Goal: Navigation & Orientation: Find specific page/section

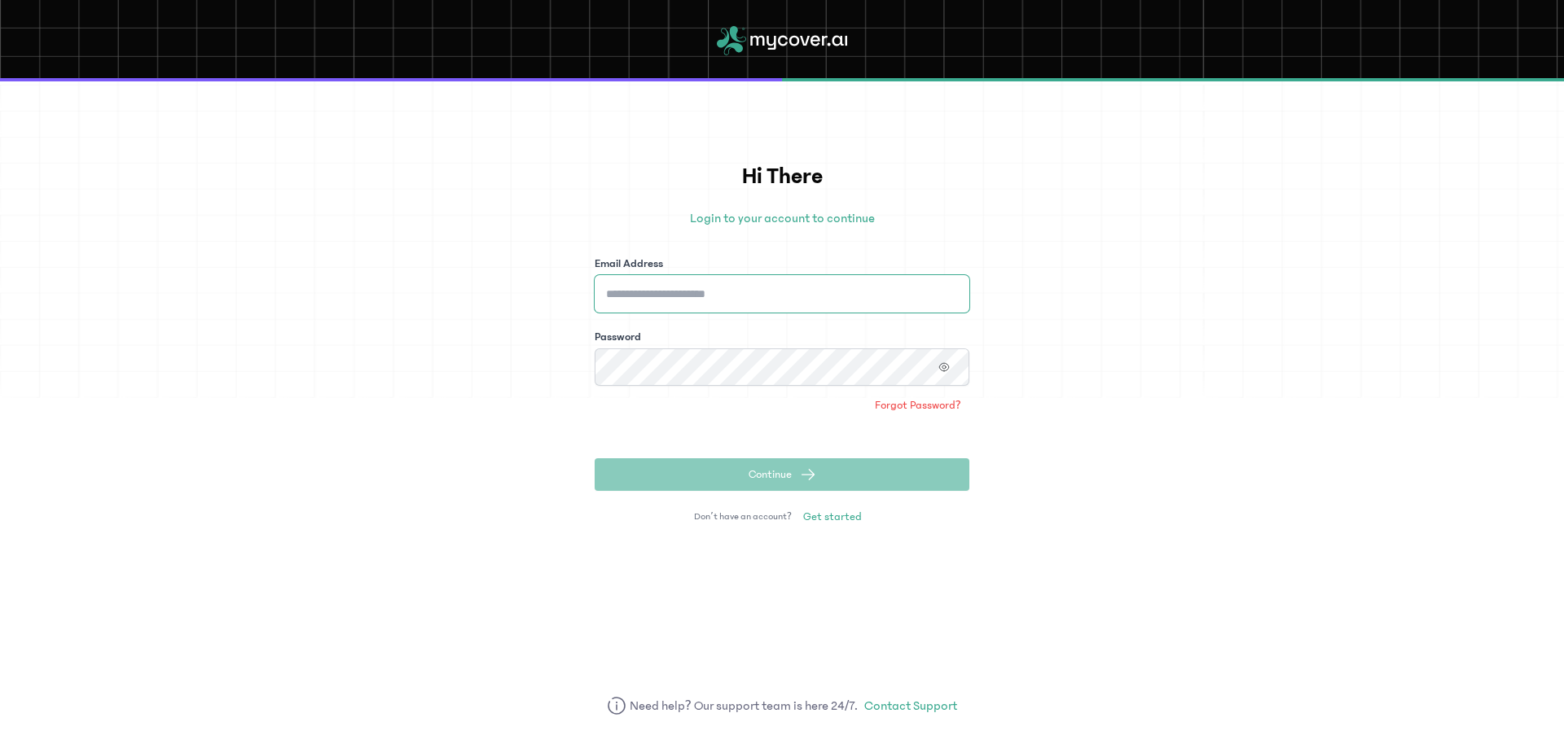
click at [649, 303] on input "Email Address" at bounding box center [782, 293] width 375 height 37
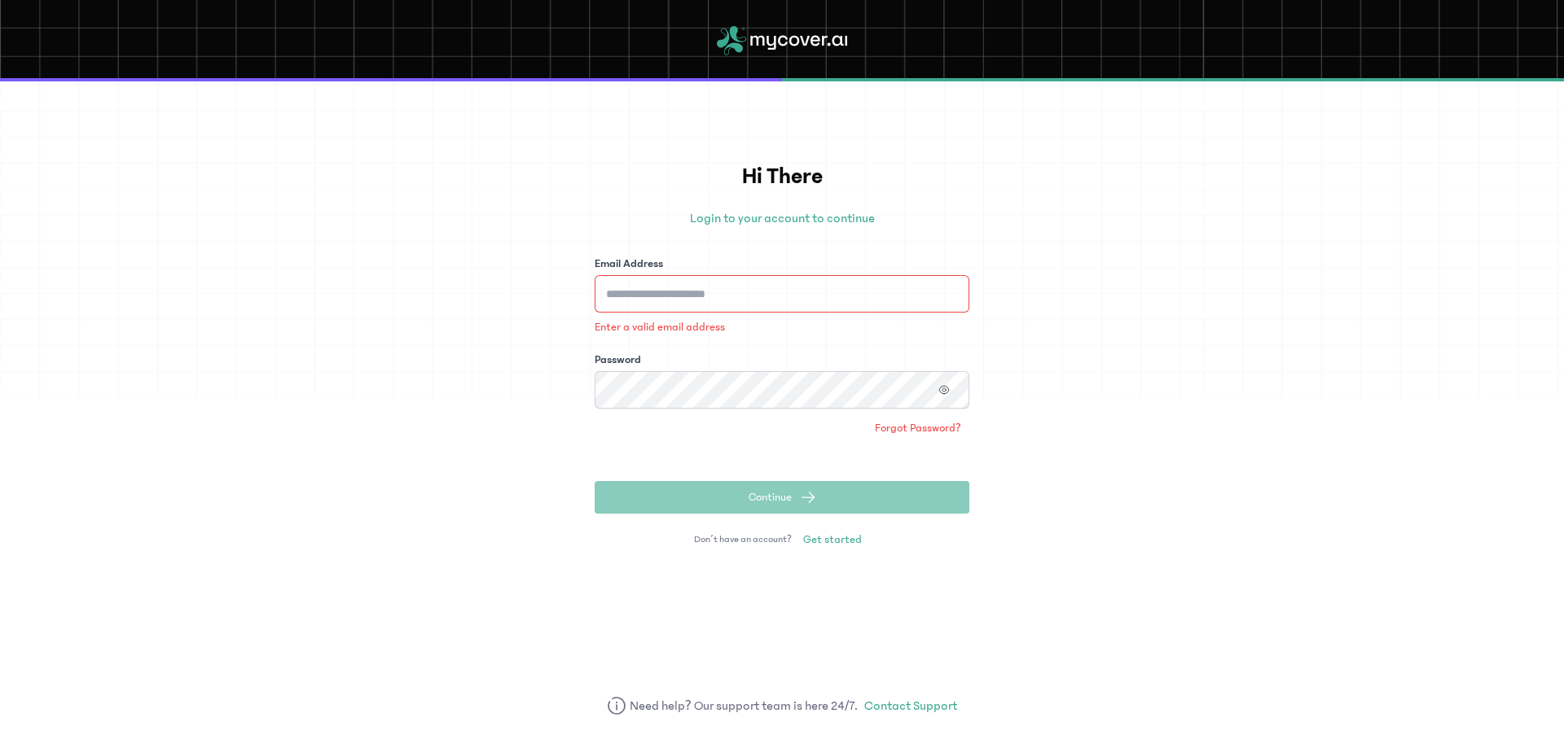
click at [556, 294] on div "Hi There Login to your account to continue Email Address Enter a valid email ad…" at bounding box center [782, 414] width 1564 height 667
click at [630, 296] on input "Email Address" at bounding box center [782, 293] width 375 height 37
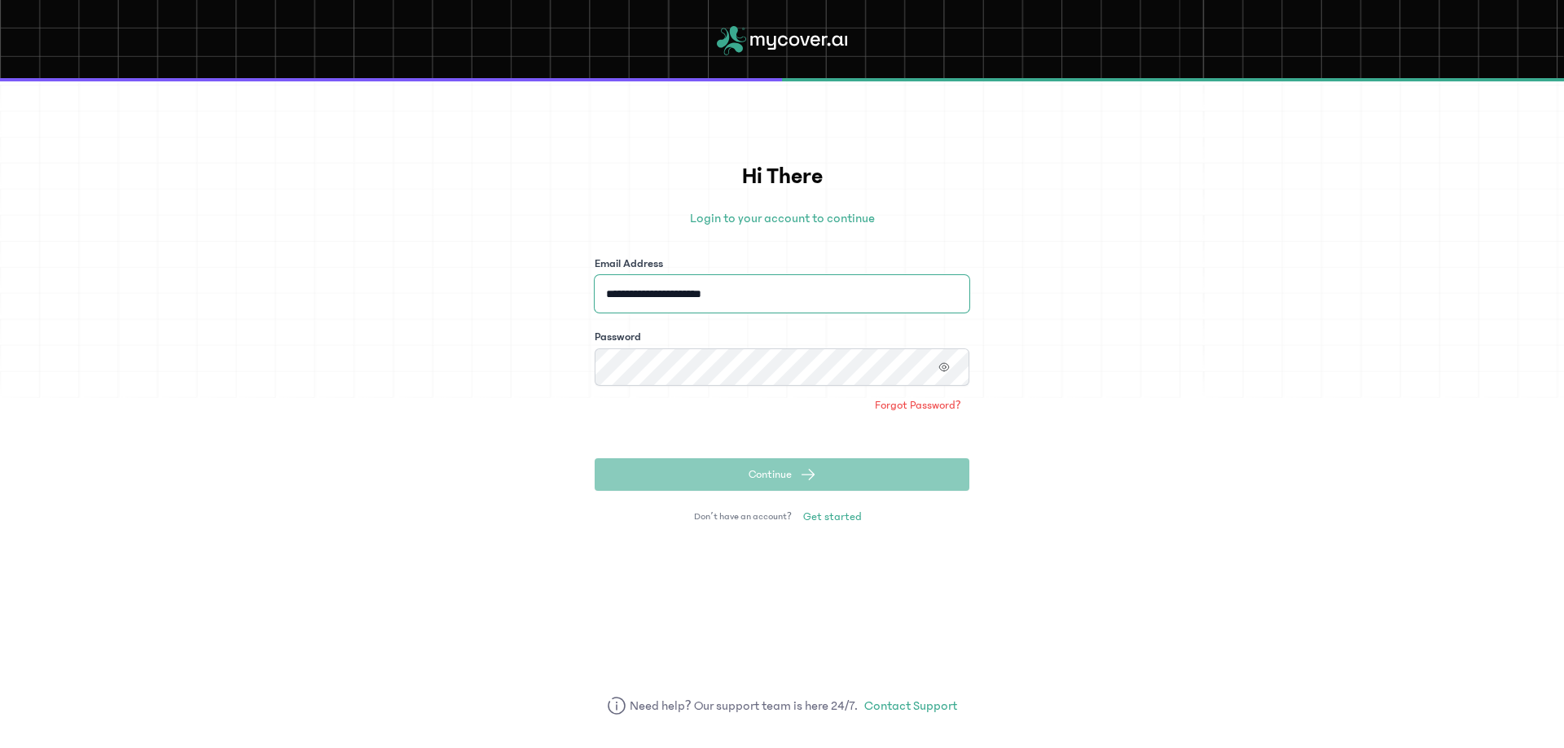
type input "**********"
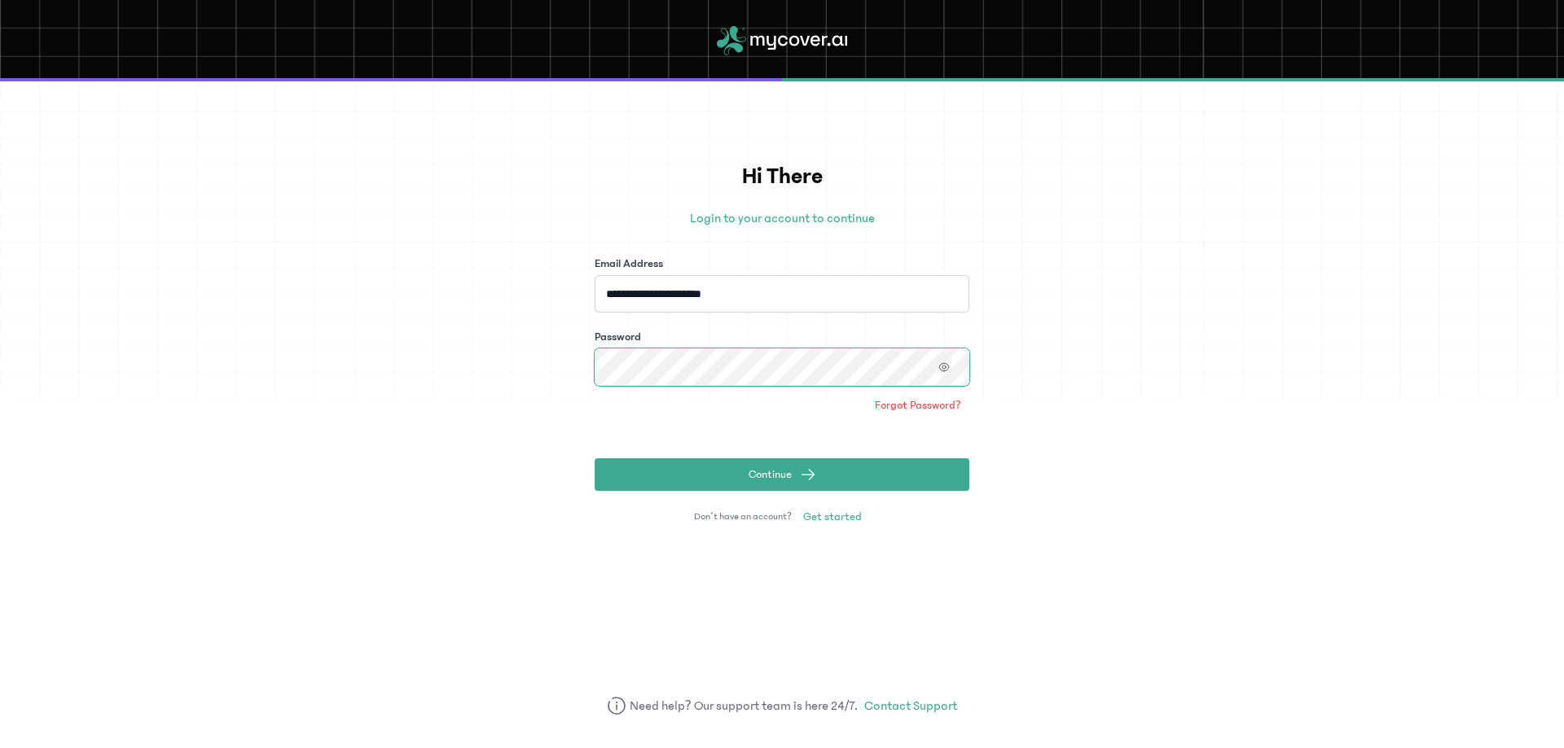
click at [595, 459] on button "Continue" at bounding box center [782, 475] width 375 height 33
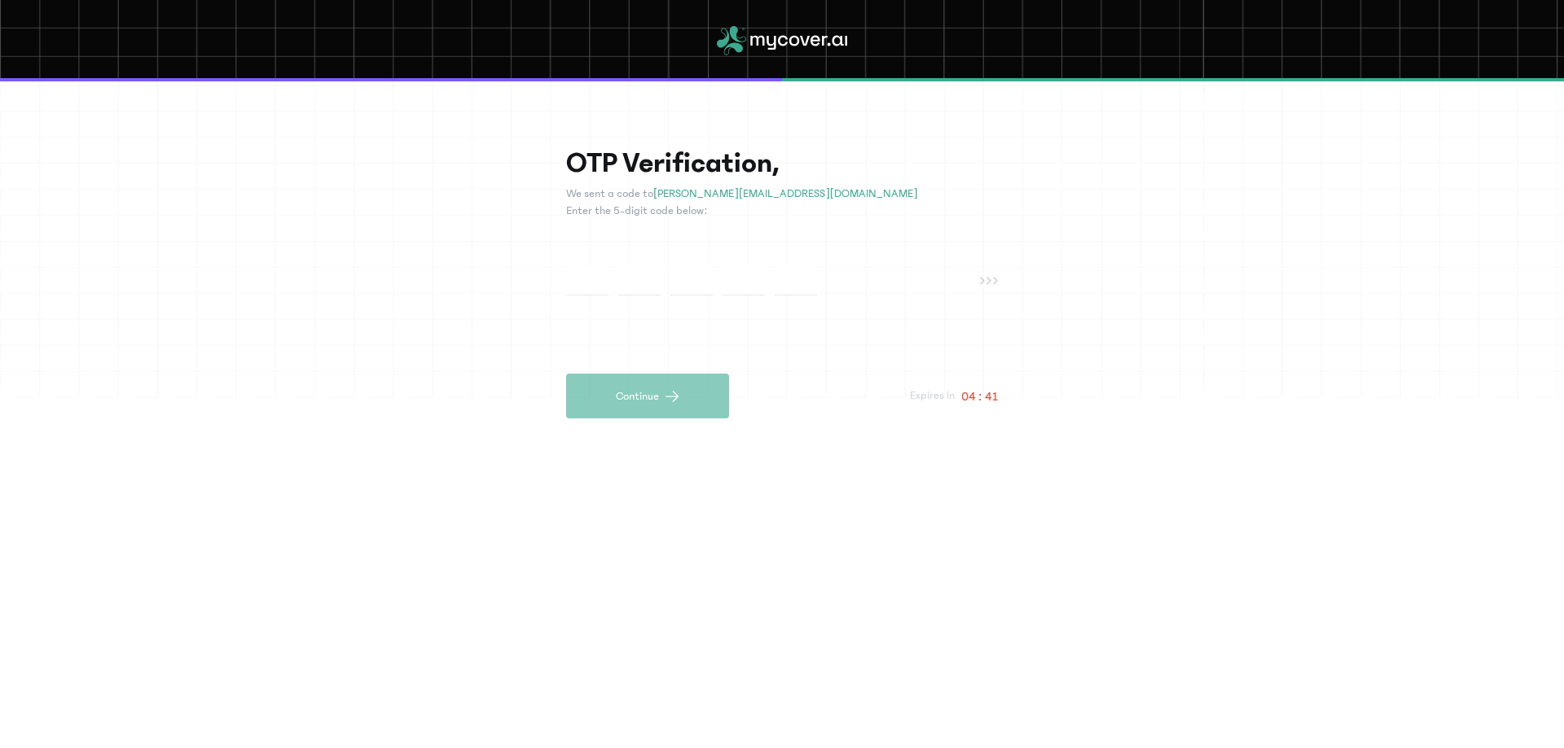
type input "*"
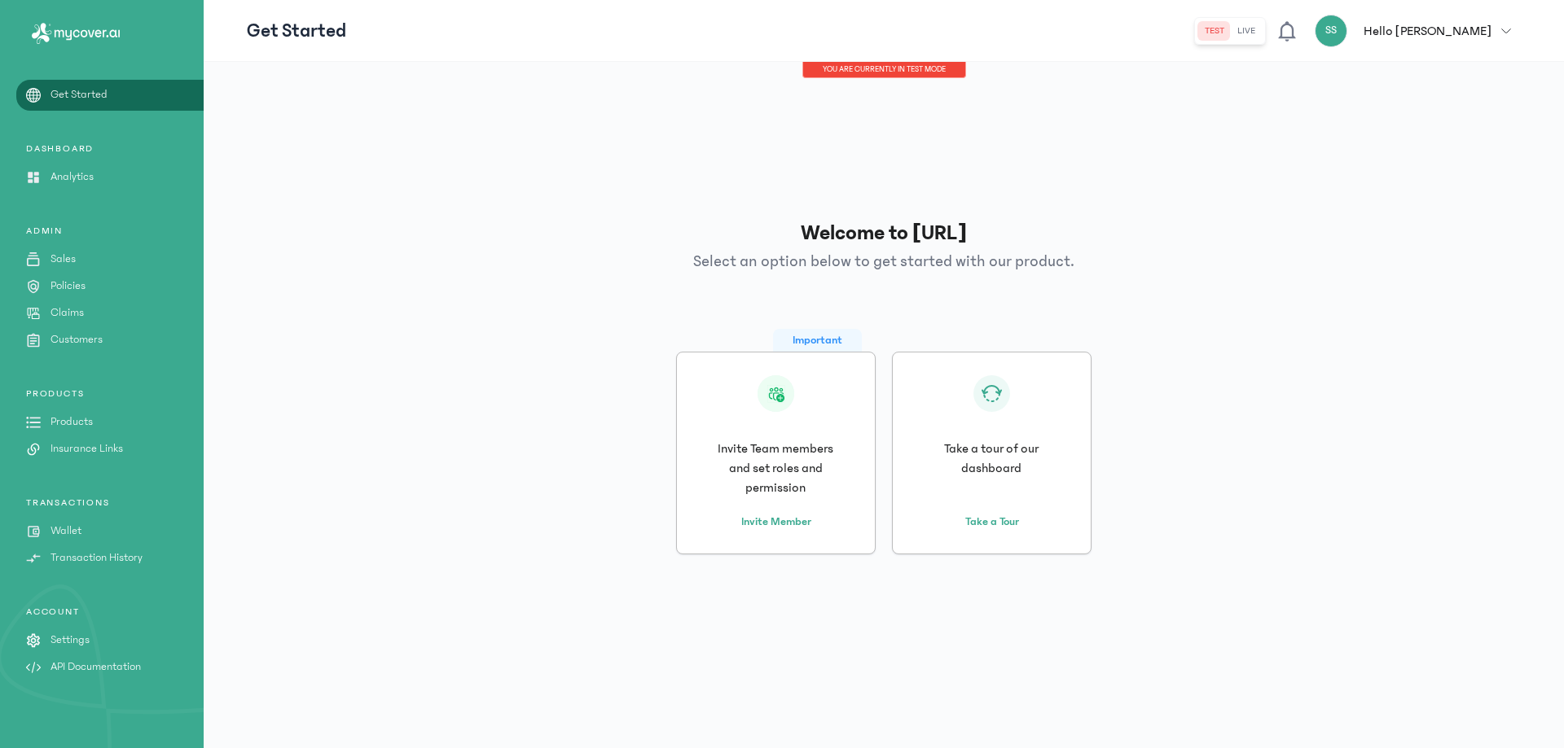
click at [52, 174] on p "Analytics" at bounding box center [71, 177] width 43 height 17
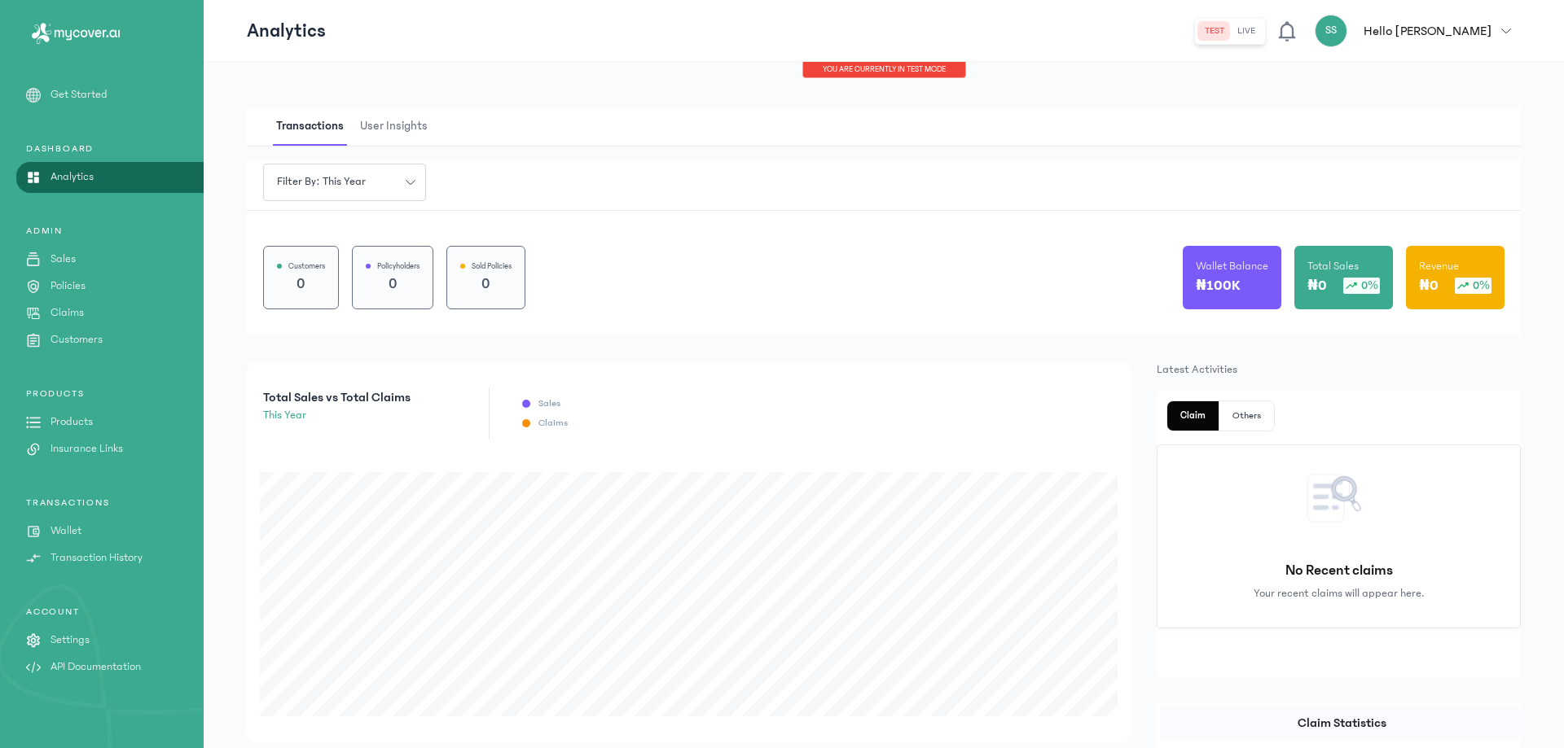
click at [386, 125] on span "User Insights" at bounding box center [394, 127] width 74 height 38
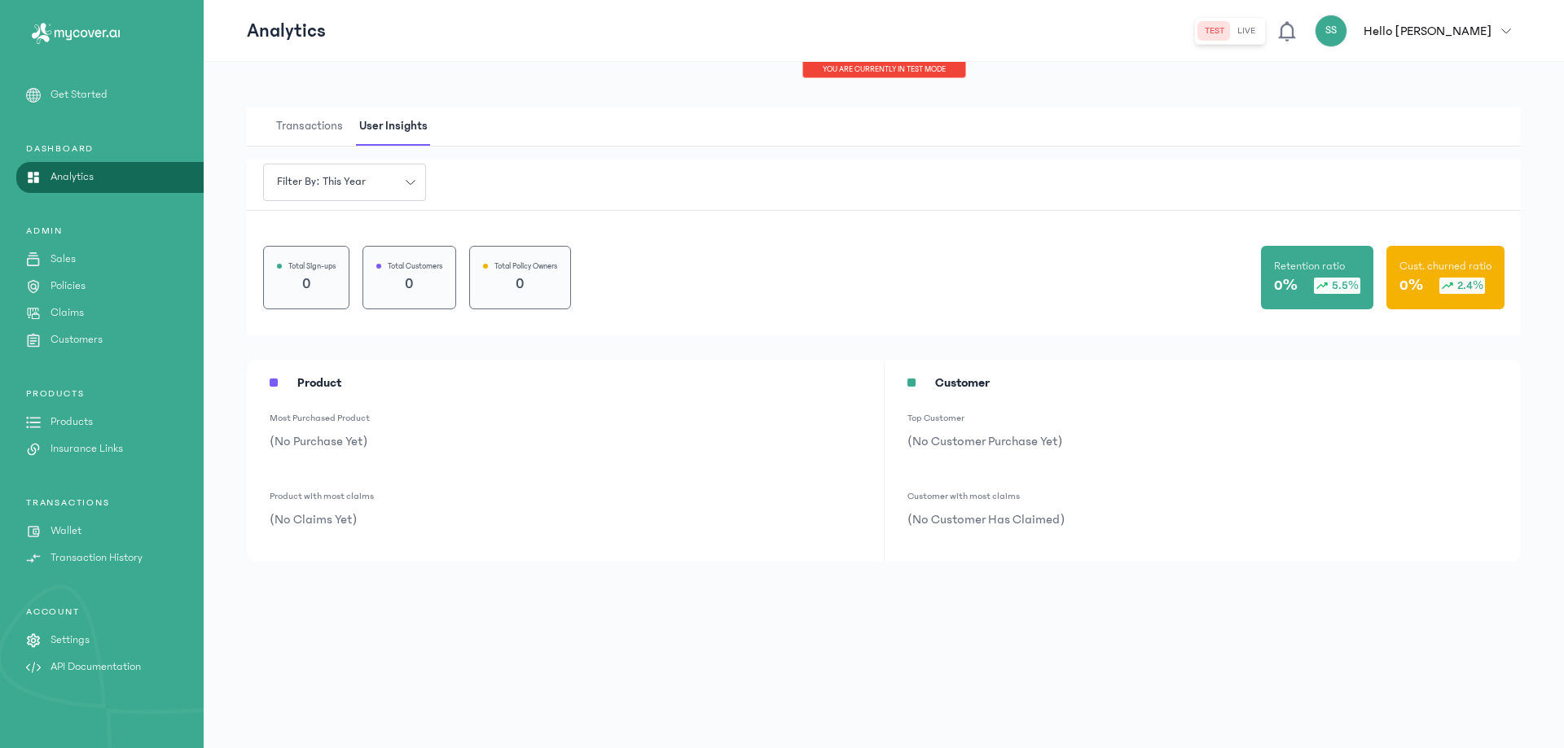
click at [62, 531] on p "Wallet" at bounding box center [65, 531] width 31 height 17
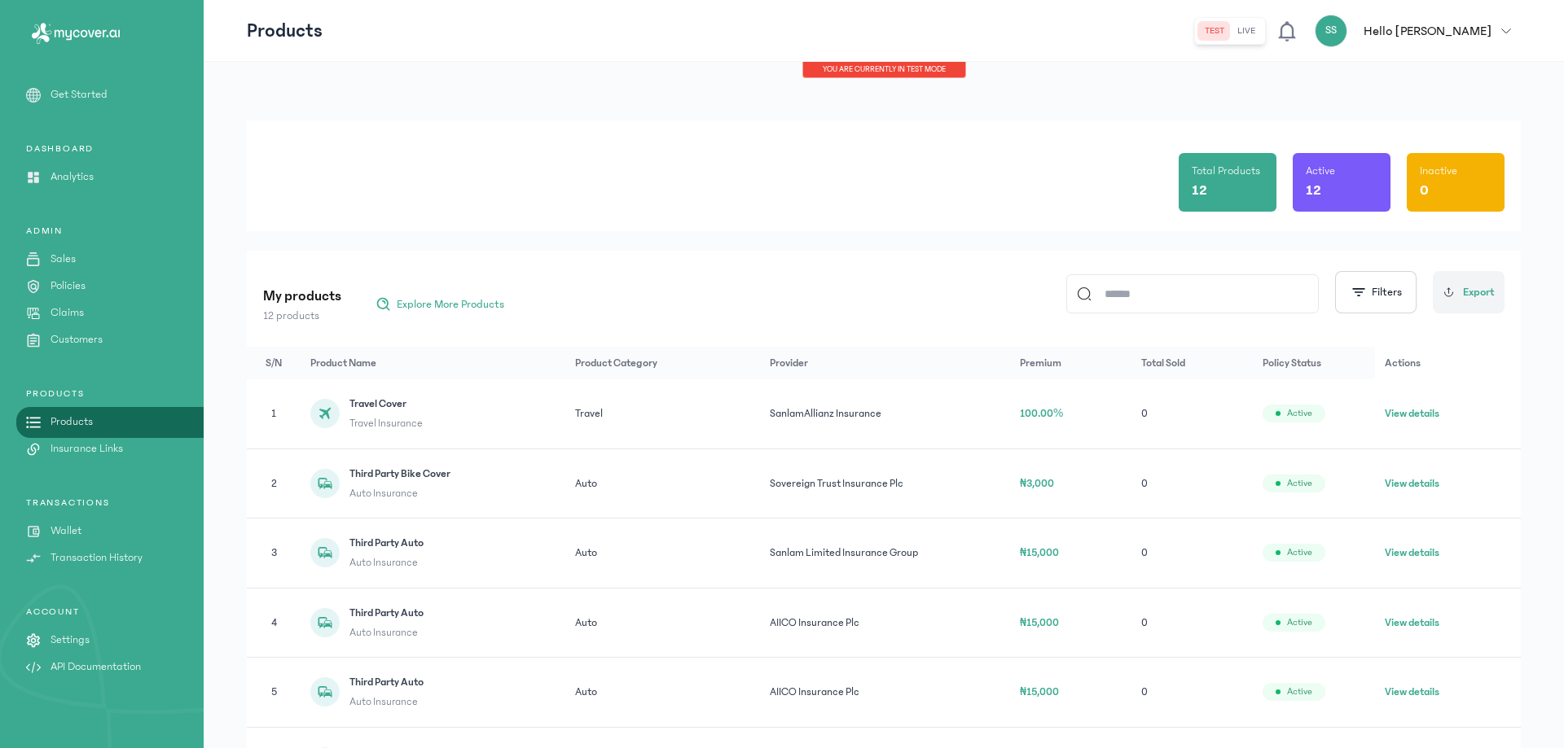
click at [1429, 561] on button "View details" at bounding box center [1412, 553] width 55 height 16
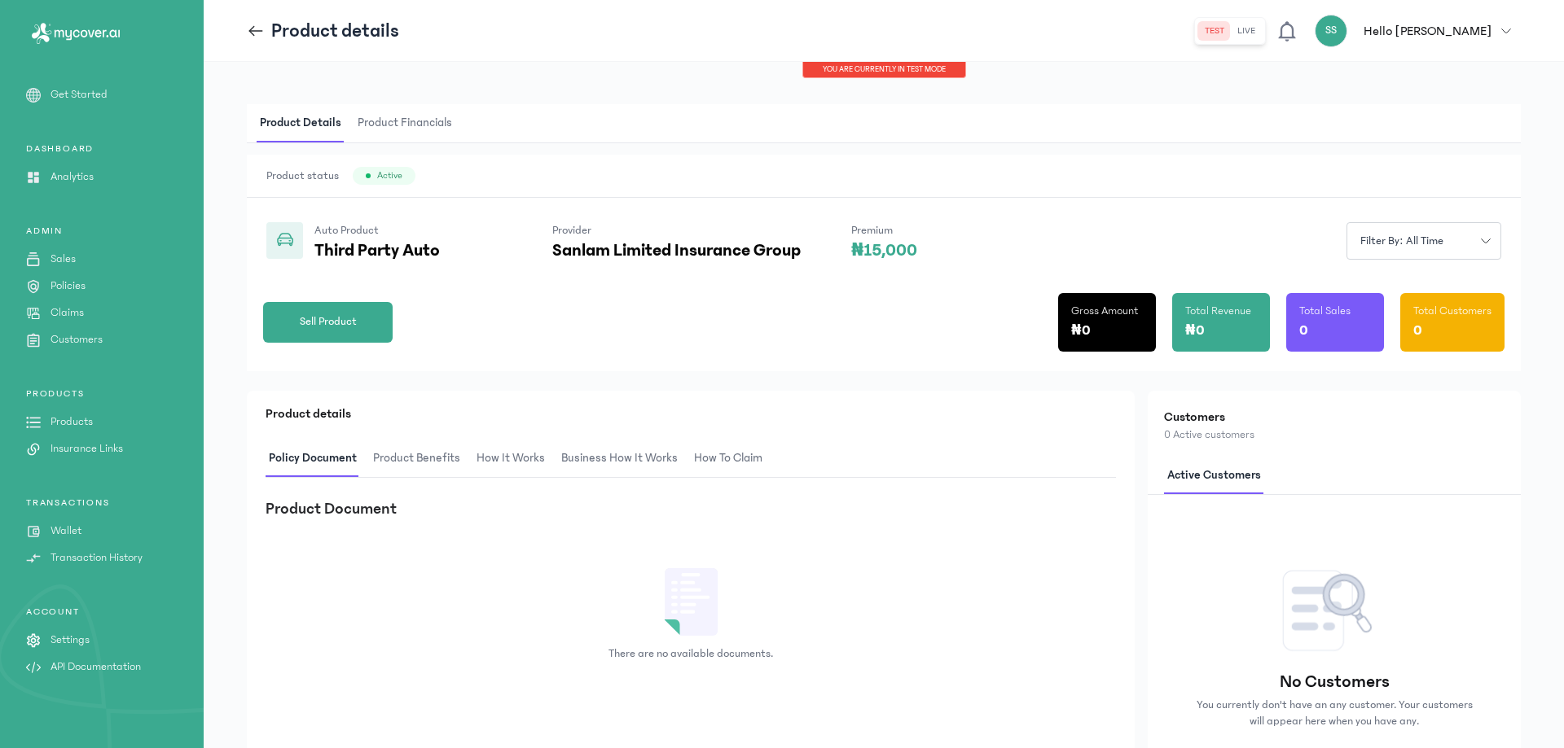
click at [83, 666] on p "API Documentation" at bounding box center [95, 667] width 90 height 17
